Goal: Information Seeking & Learning: Learn about a topic

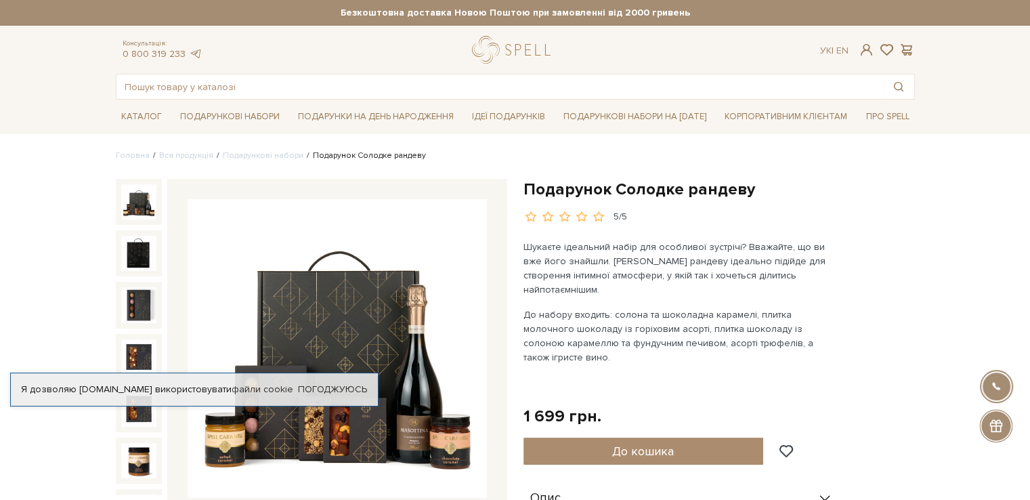
click at [373, 267] on img at bounding box center [337, 348] width 299 height 299
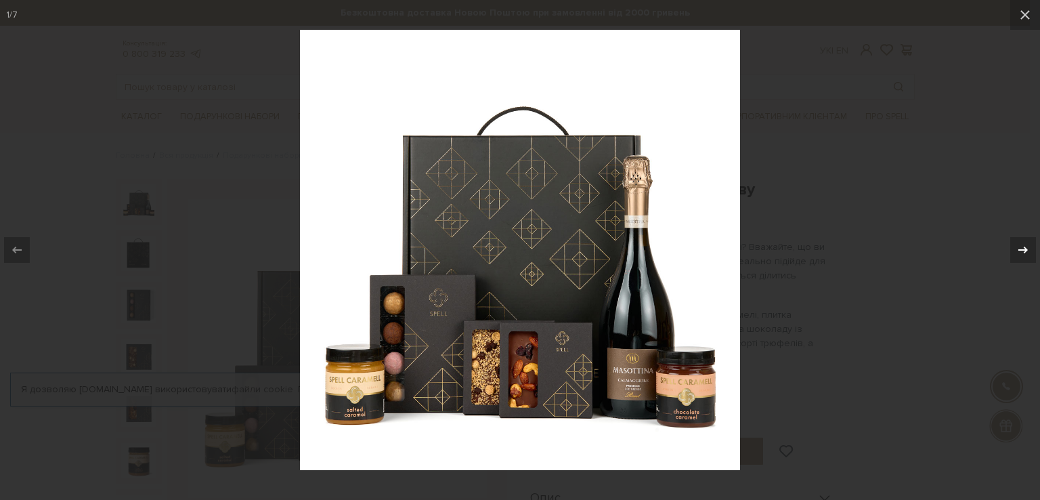
click at [1021, 253] on icon at bounding box center [1023, 250] width 16 height 16
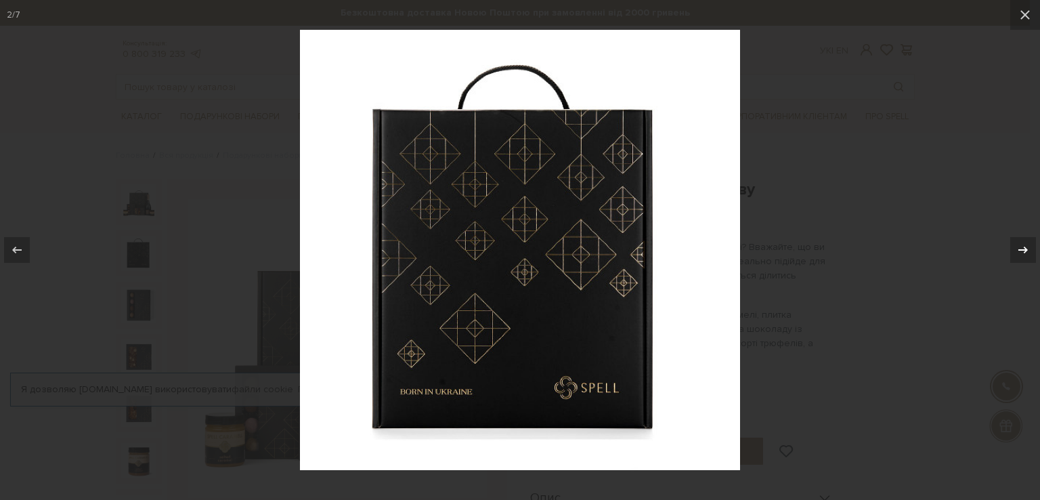
click at [1021, 253] on icon at bounding box center [1023, 250] width 16 height 16
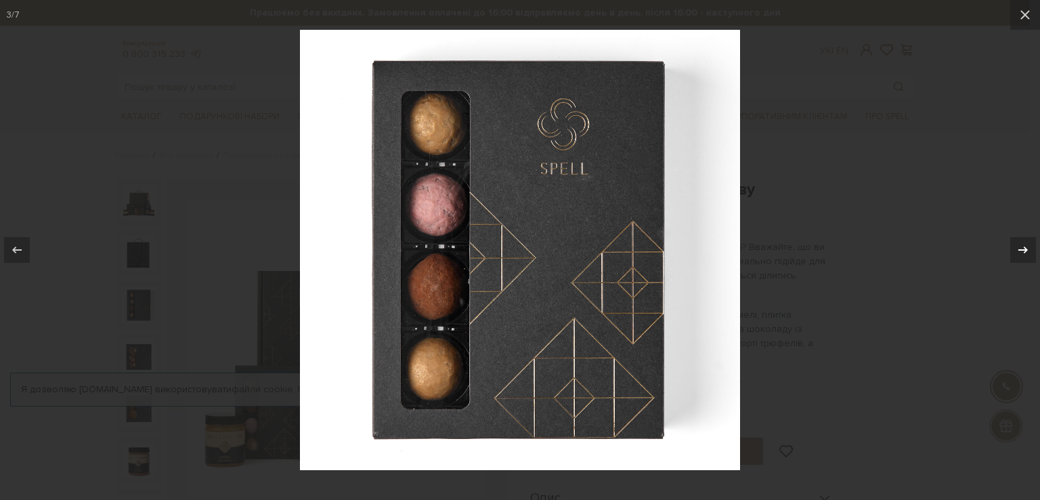
click at [1022, 253] on icon at bounding box center [1023, 250] width 16 height 16
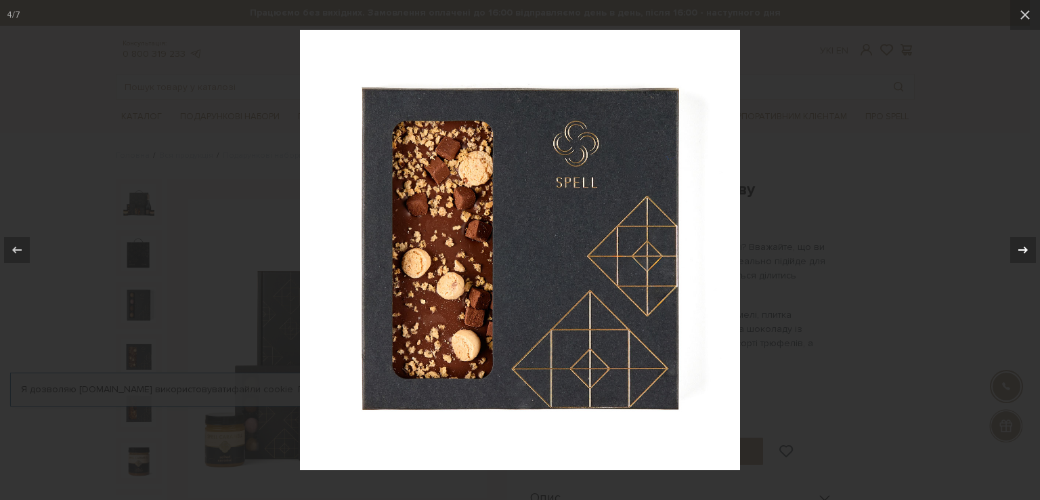
click at [1022, 253] on icon at bounding box center [1023, 250] width 16 height 16
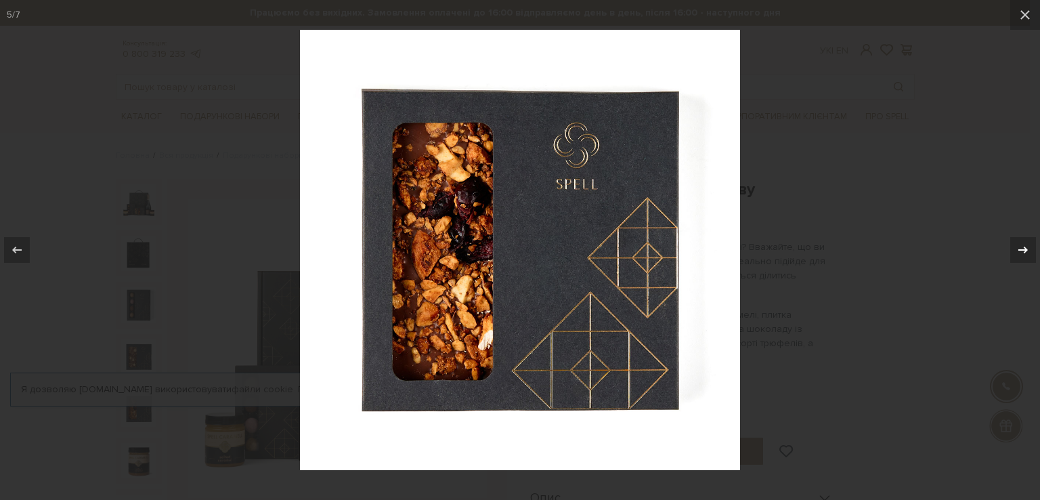
click at [1022, 253] on icon at bounding box center [1023, 250] width 16 height 16
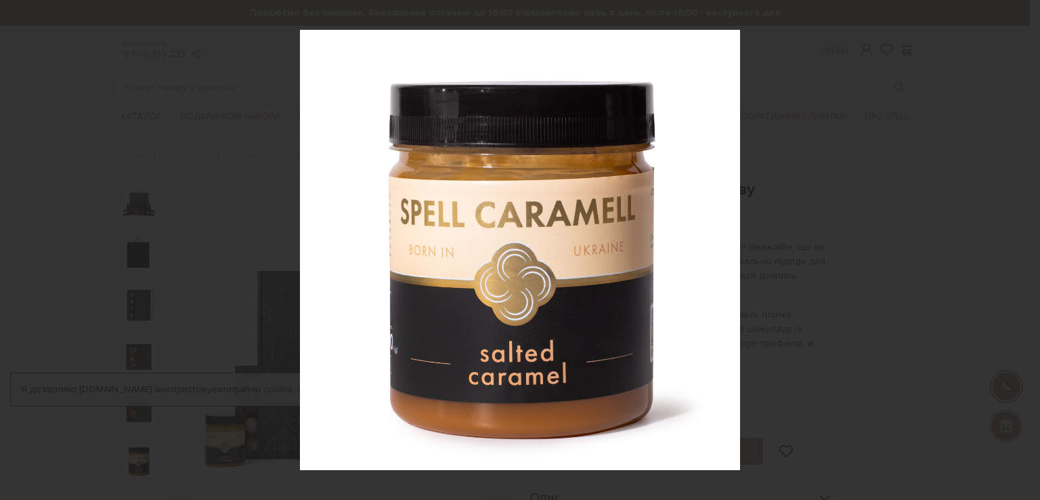
click at [1022, 253] on icon at bounding box center [1023, 250] width 16 height 16
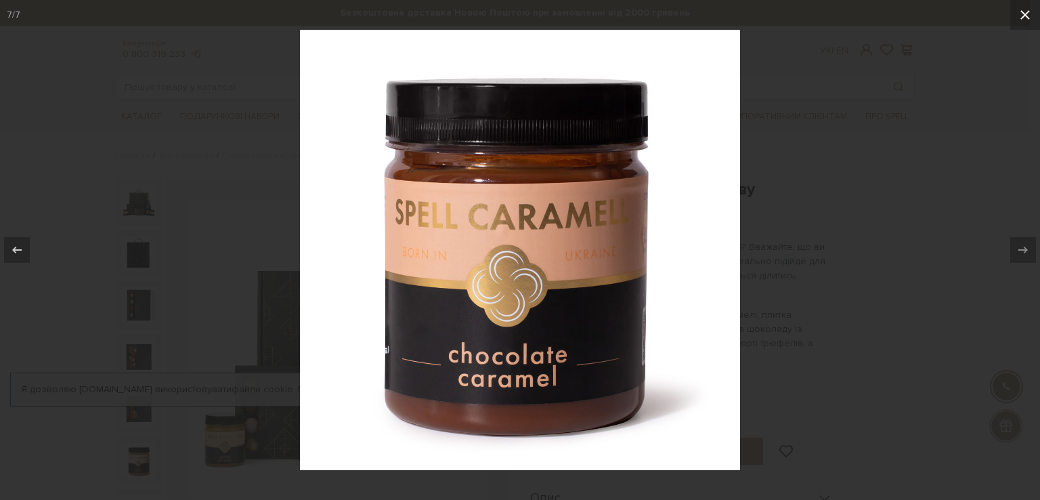
click at [1018, 6] on button at bounding box center [1026, 15] width 30 height 30
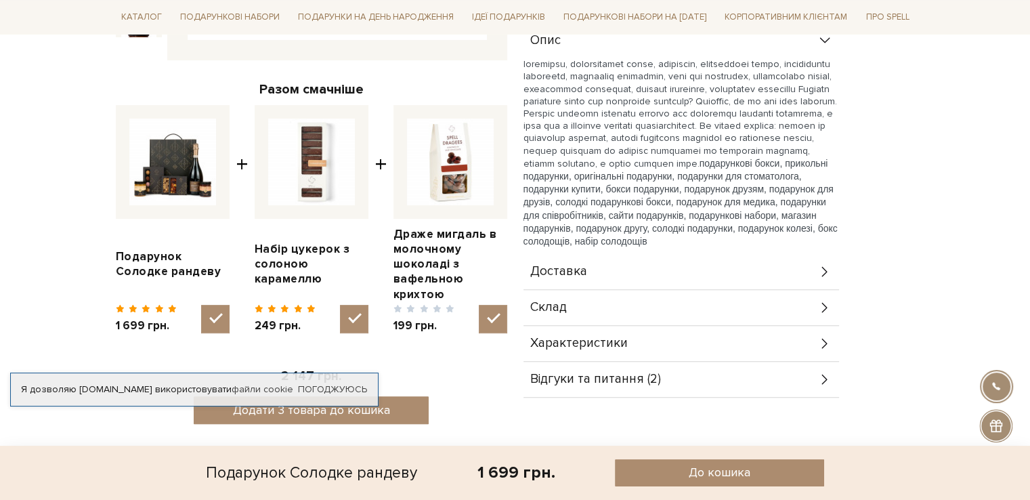
scroll to position [474, 0]
